Goal: Navigation & Orientation: Find specific page/section

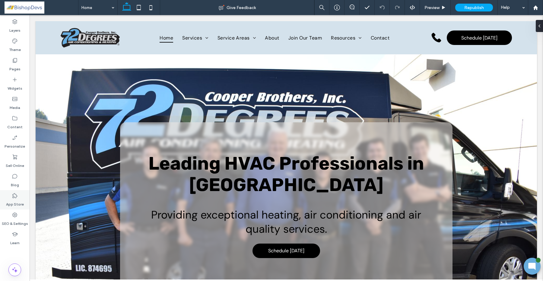
click at [21, 198] on div "App Store" at bounding box center [15, 199] width 30 height 19
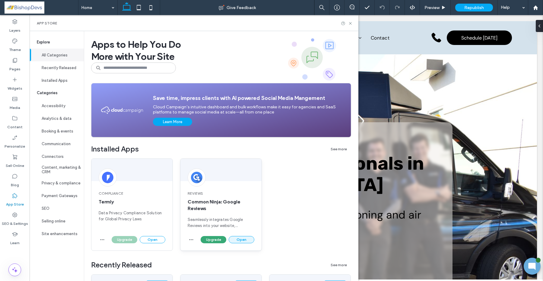
click at [236, 241] on button "Open" at bounding box center [242, 239] width 26 height 7
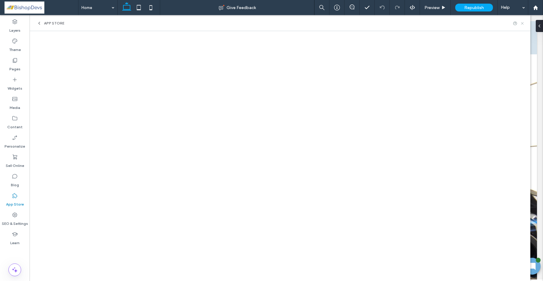
click at [523, 24] on icon at bounding box center [522, 23] width 5 height 5
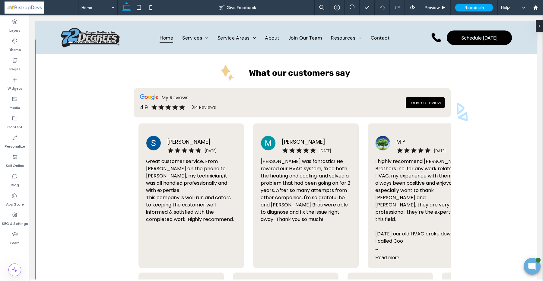
scroll to position [659, 0]
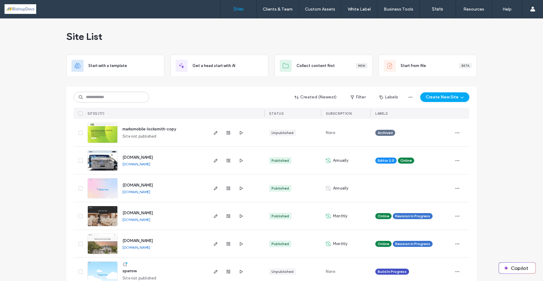
click at [135, 155] on span "[DOMAIN_NAME]" at bounding box center [138, 157] width 30 height 5
